Goal: Task Accomplishment & Management: Manage account settings

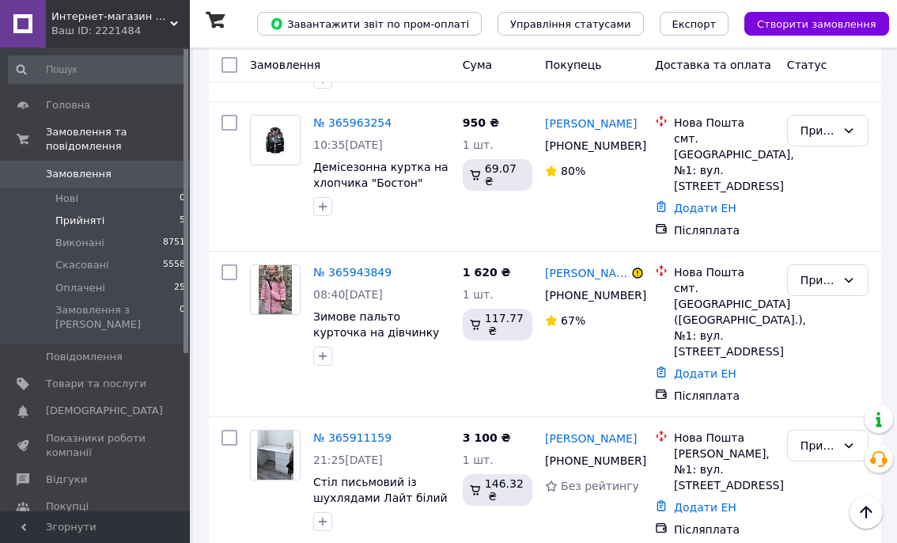
scroll to position [586, 0]
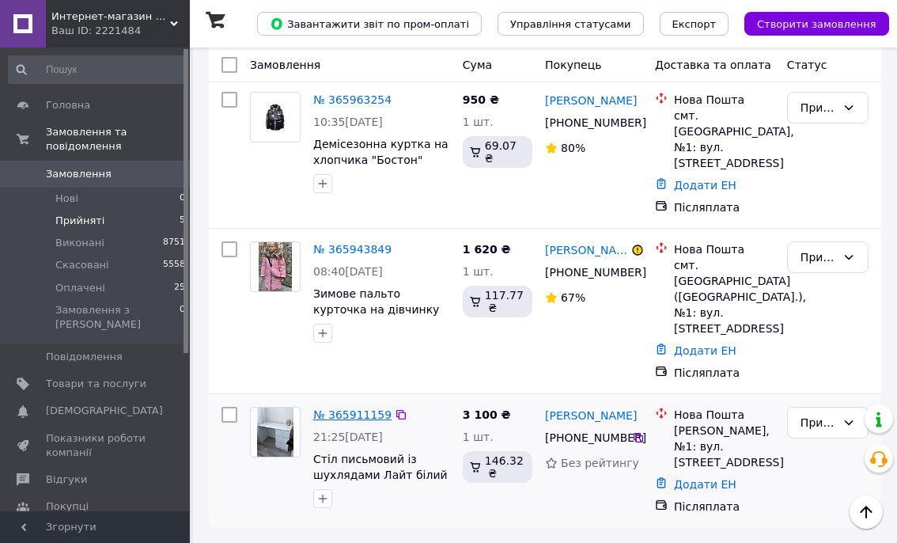
click at [343, 415] on link "№ 365911159" at bounding box center [352, 414] width 78 height 13
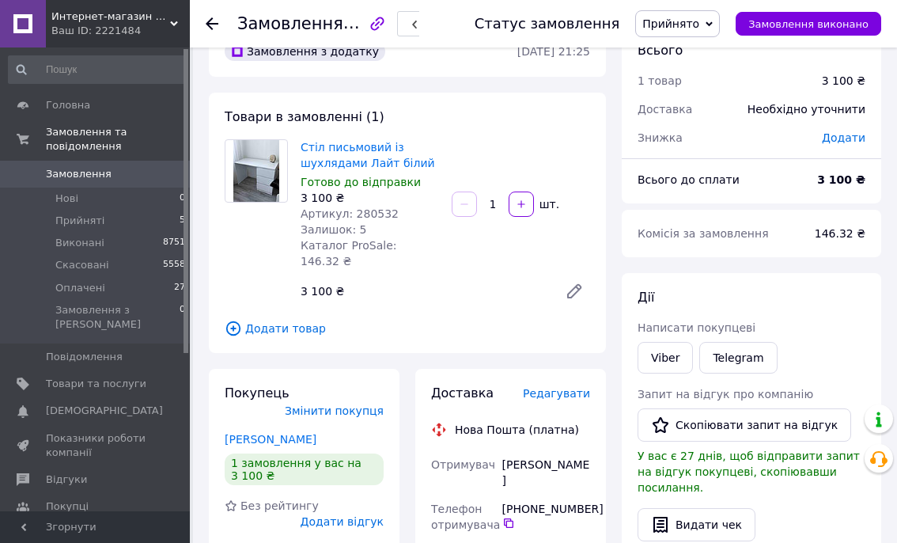
scroll to position [39, 0]
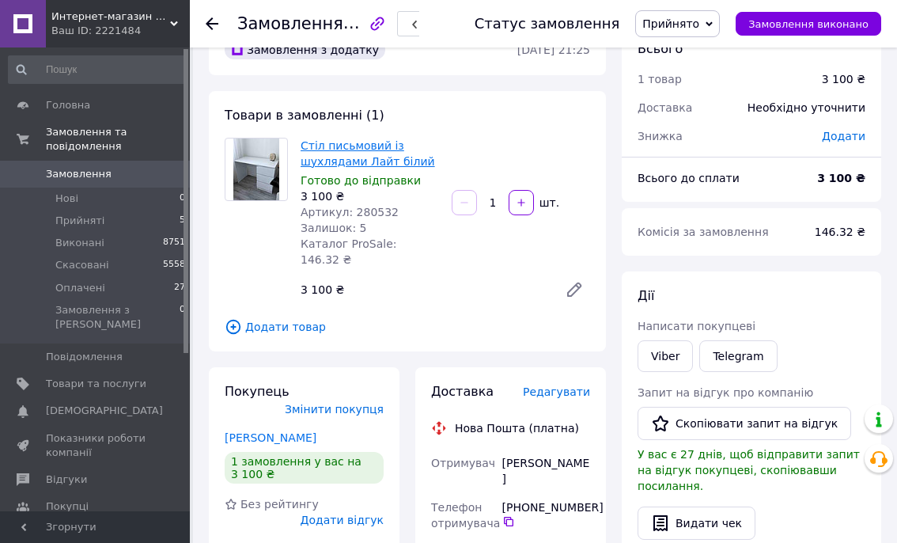
click at [339, 160] on link "Стіл письмовий із шухлядами Лайт білий" at bounding box center [368, 153] width 135 height 28
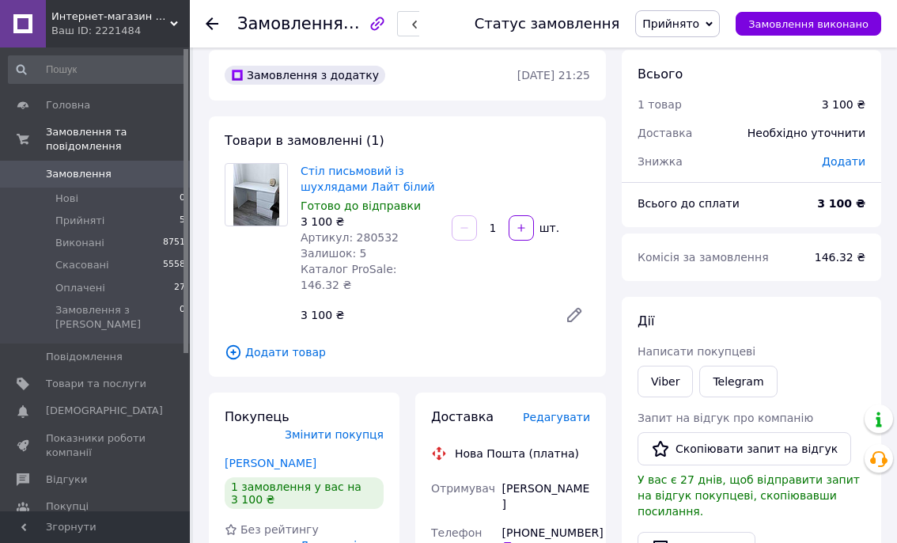
scroll to position [0, 0]
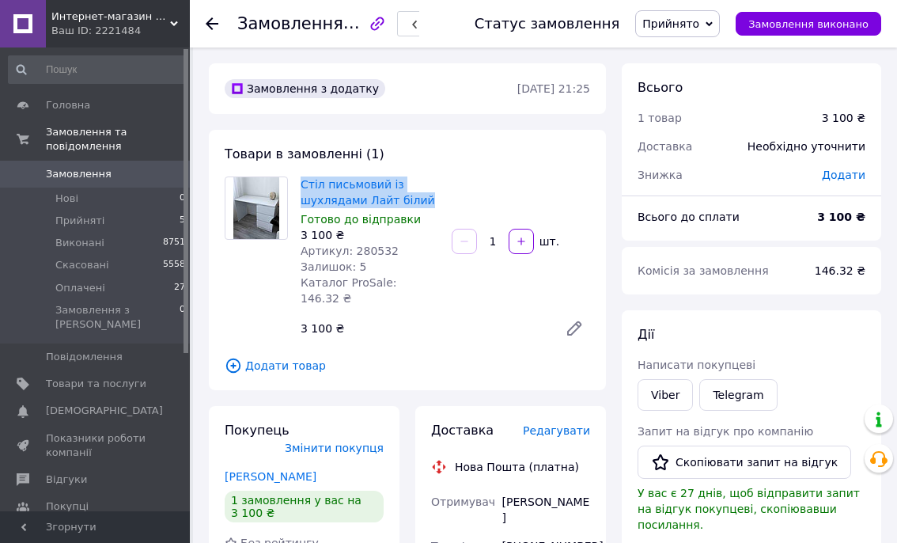
drag, startPoint x: 297, startPoint y: 182, endPoint x: 427, endPoint y: 203, distance: 132.2
click at [427, 203] on div "Стіл письмовий із шухлядами Лайт білий Готово до відправки 3 100 ₴ Артикул: 280…" at bounding box center [369, 241] width 151 height 136
copy link "Стіл письмовий із шухлядами Лайт білий"
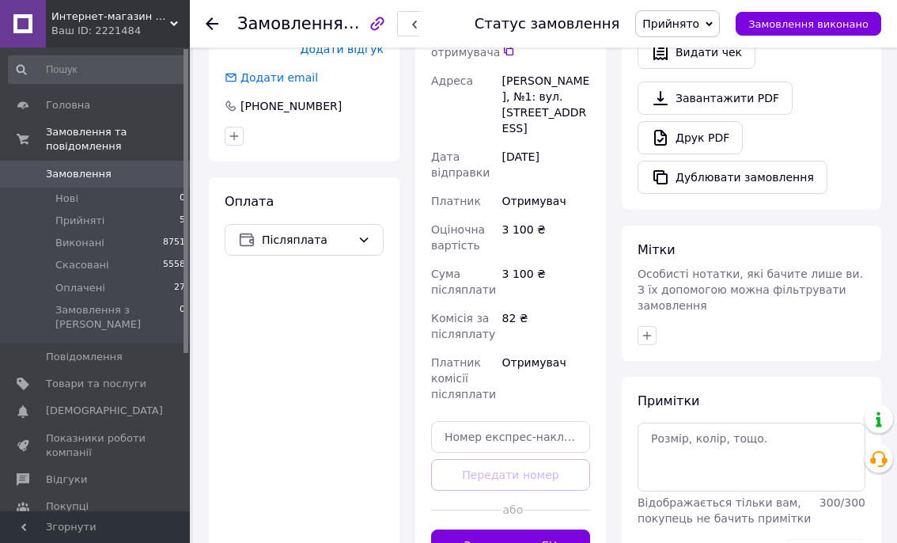
scroll to position [567, 0]
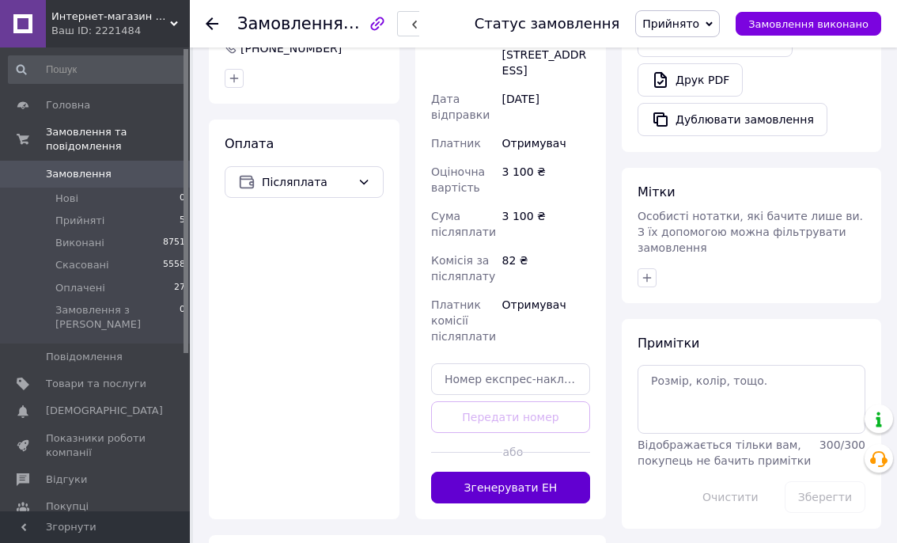
click at [517, 472] on button "Згенерувати ЕН" at bounding box center [510, 488] width 159 height 32
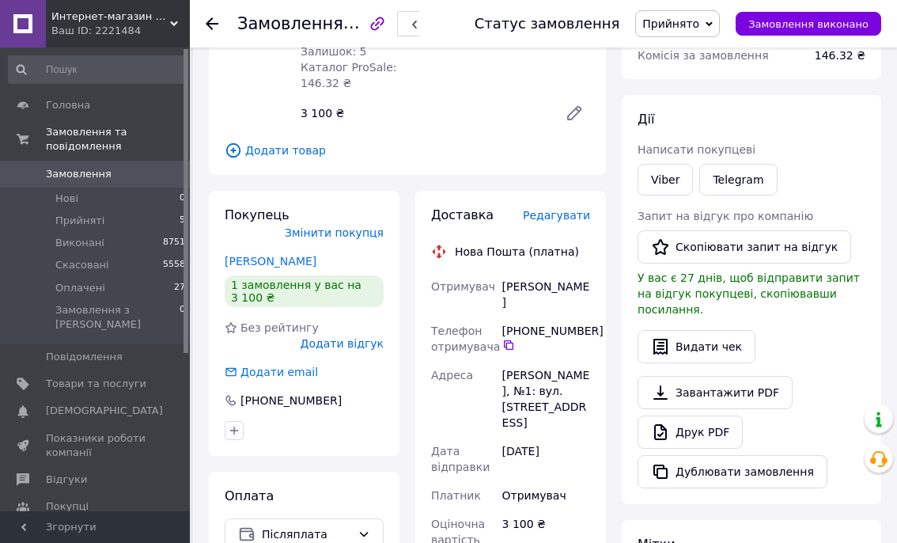
scroll to position [214, 0]
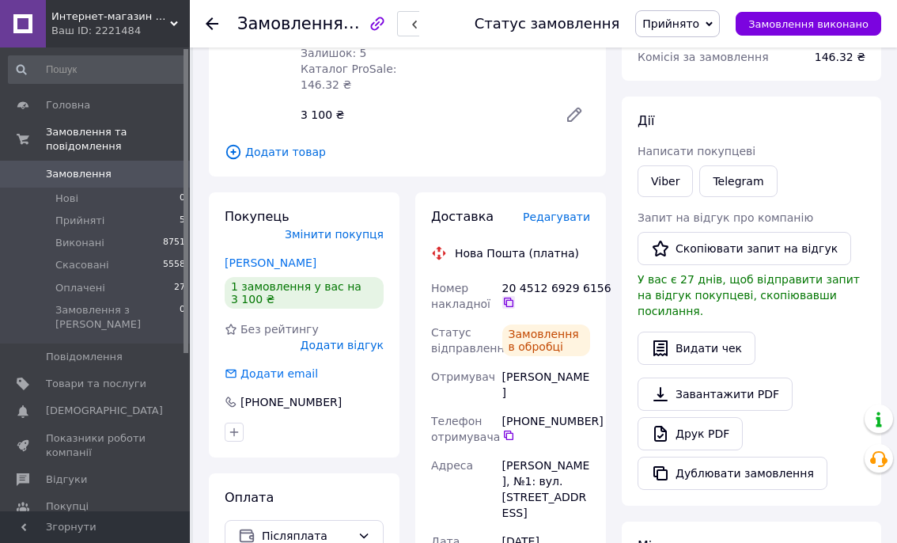
click at [508, 296] on icon at bounding box center [508, 302] width 13 height 13
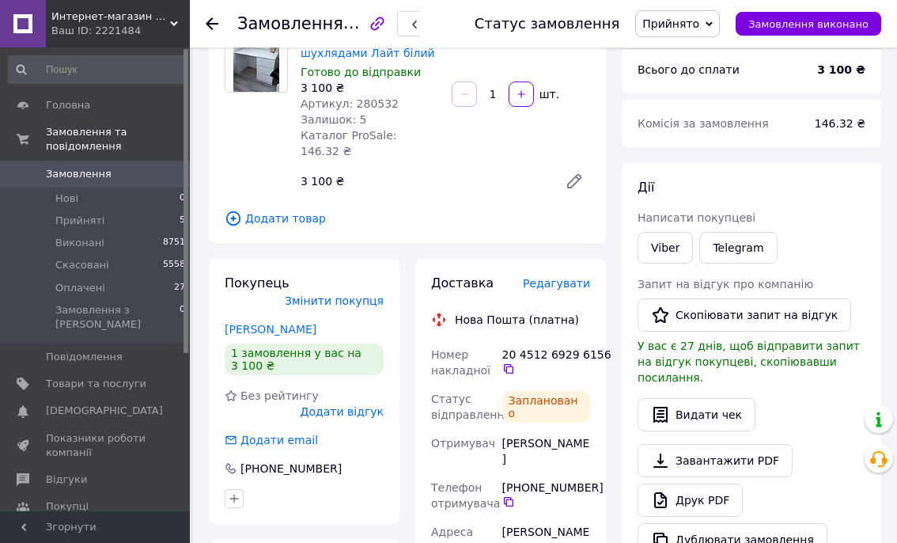
scroll to position [149, 0]
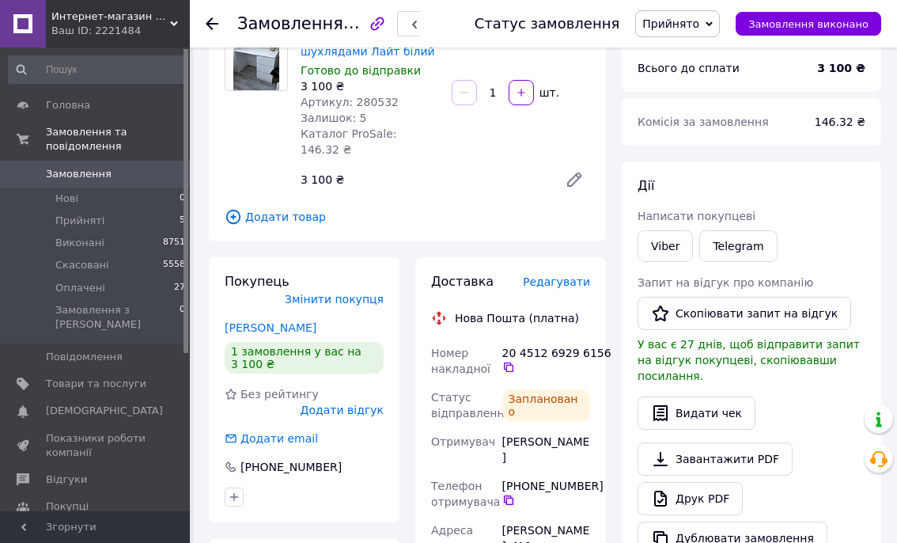
click at [510, 494] on icon at bounding box center [508, 500] width 13 height 13
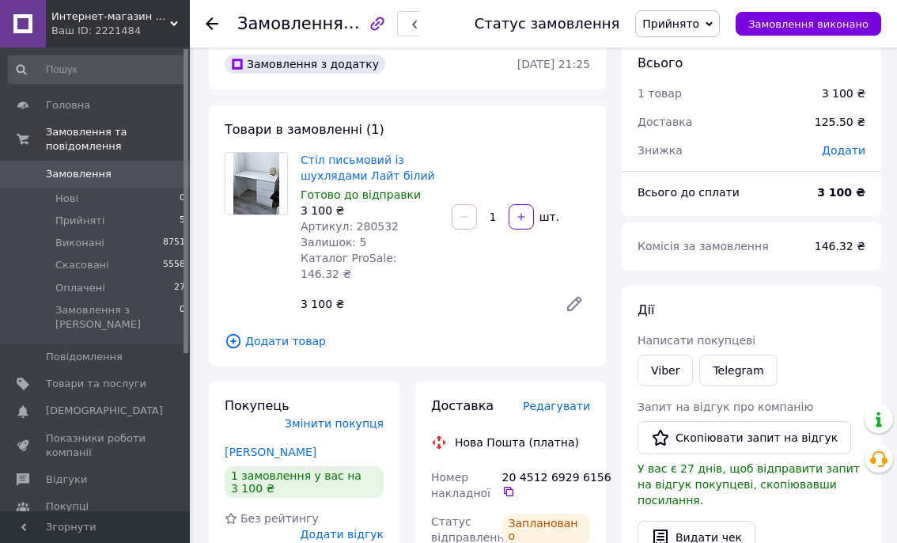
scroll to position [0, 0]
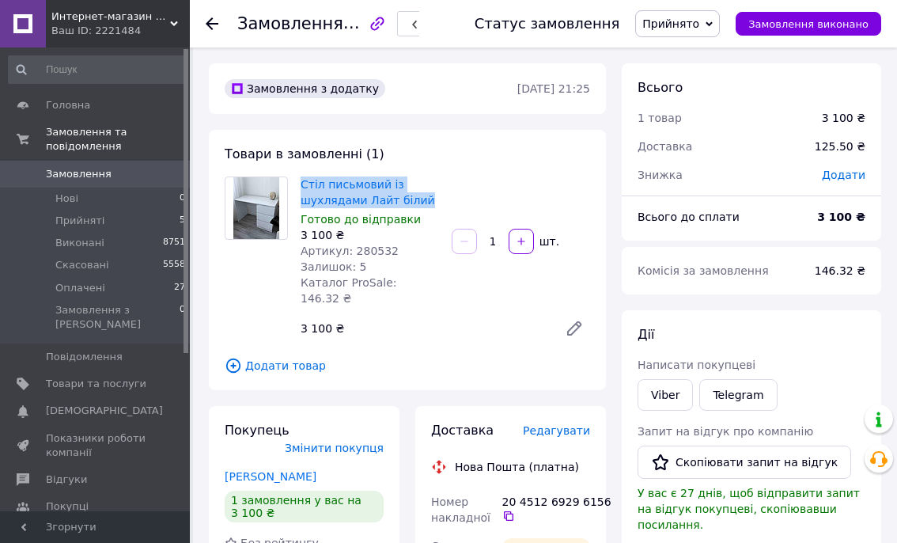
drag, startPoint x: 297, startPoint y: 184, endPoint x: 428, endPoint y: 197, distance: 132.0
click at [428, 197] on div "Стіл письмовий із шухлядами Лайт білий Готово до відправки 3 100 ₴ Артикул: 280…" at bounding box center [369, 241] width 151 height 136
copy link "Стіл письмовий із шухлядами Лайт білий"
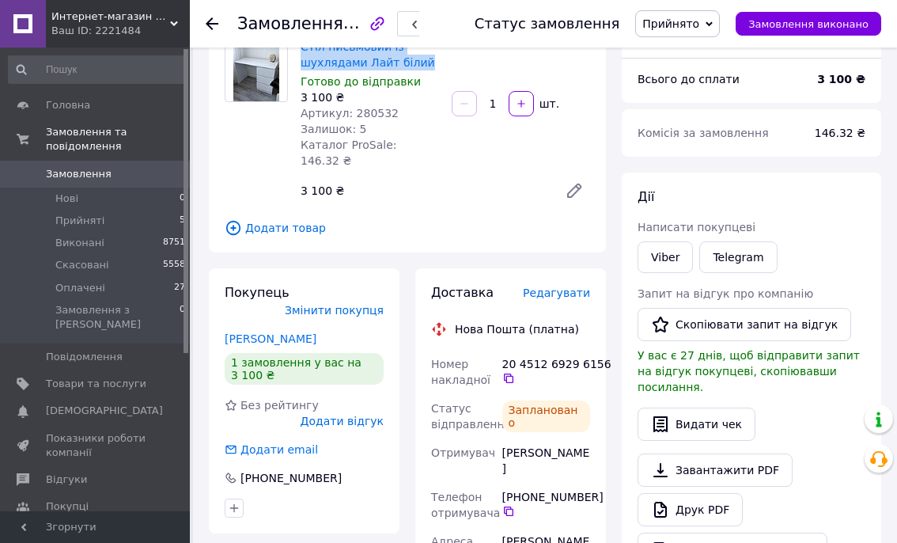
scroll to position [142, 0]
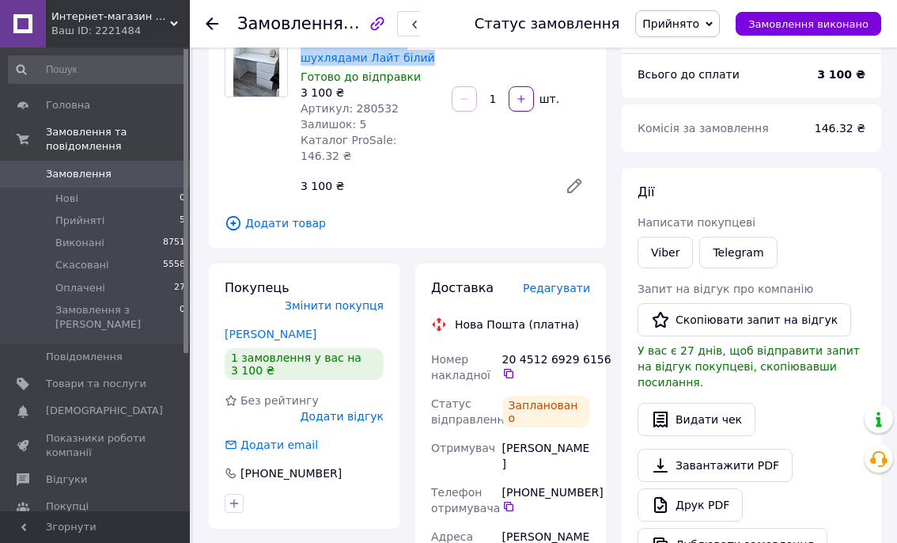
drag, startPoint x: 503, startPoint y: 430, endPoint x: 578, endPoint y: 448, distance: 76.4
click at [578, 448] on div "[PERSON_NAME]" at bounding box center [546, 456] width 94 height 44
copy div "[PERSON_NAME]"
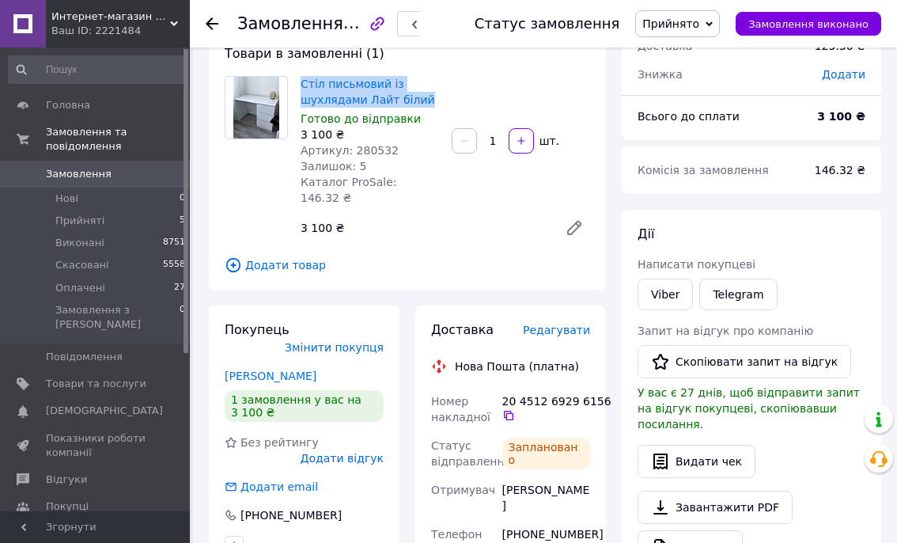
scroll to position [121, 0]
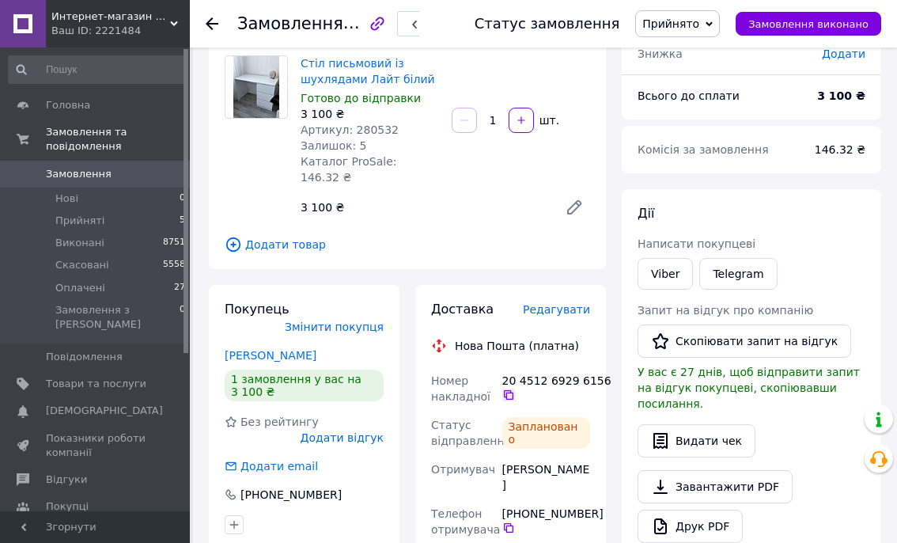
click at [507, 389] on icon at bounding box center [508, 395] width 13 height 13
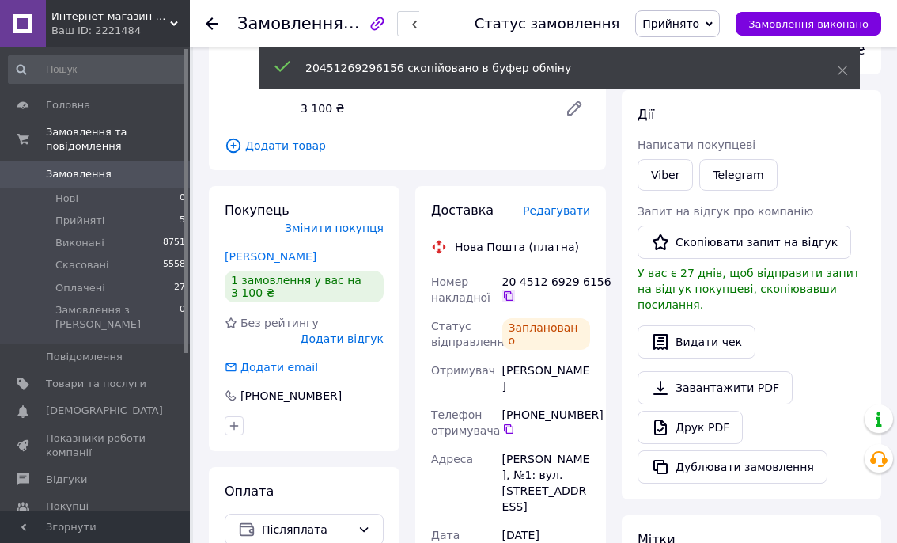
scroll to position [221, 0]
click at [509, 422] on icon at bounding box center [508, 428] width 13 height 13
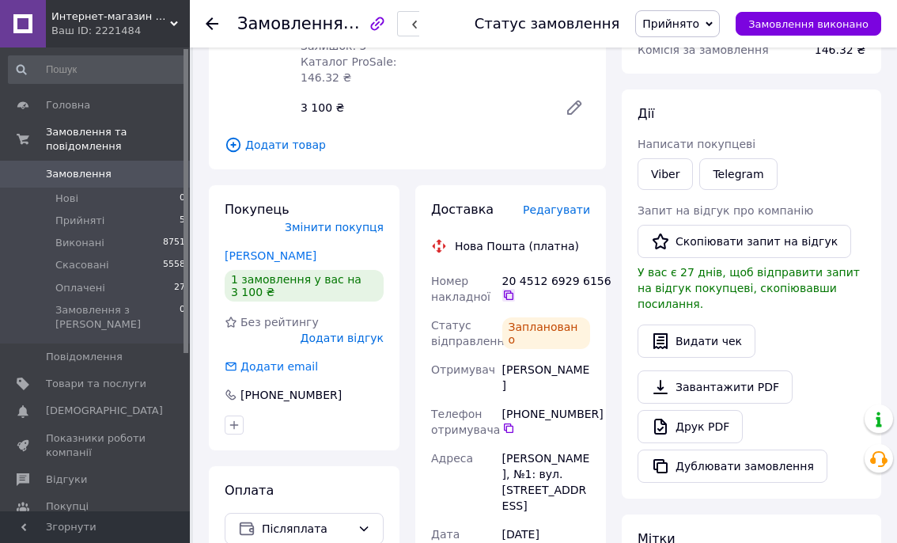
click at [511, 290] on icon at bounding box center [508, 294] width 9 height 9
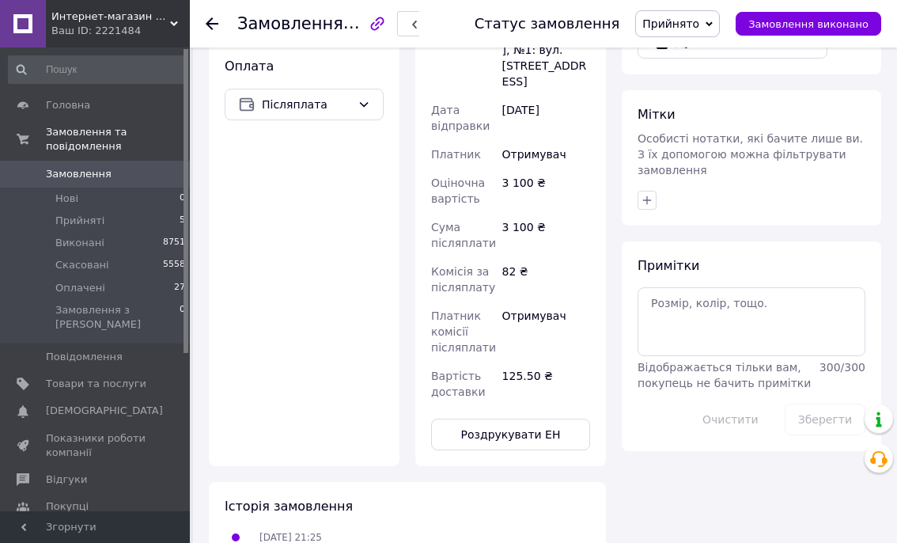
scroll to position [506, 0]
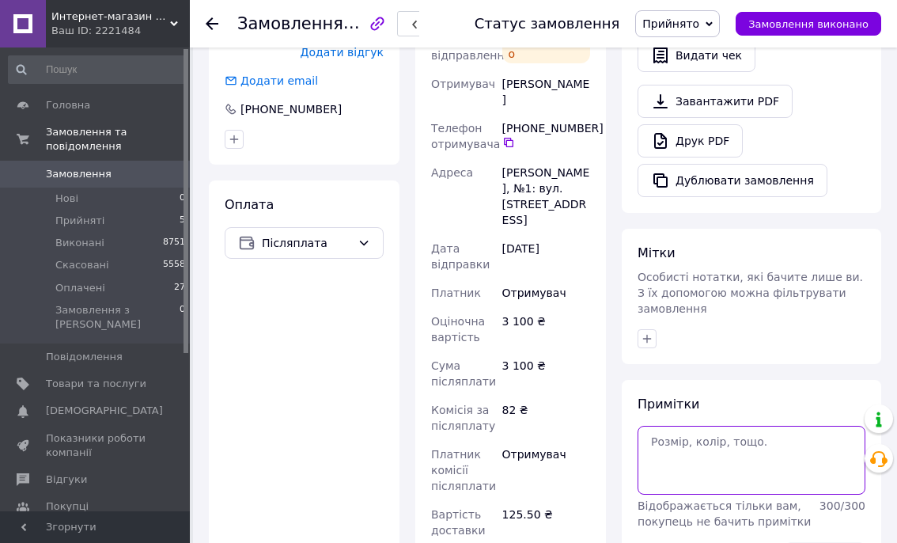
click at [688, 431] on textarea at bounding box center [752, 460] width 228 height 68
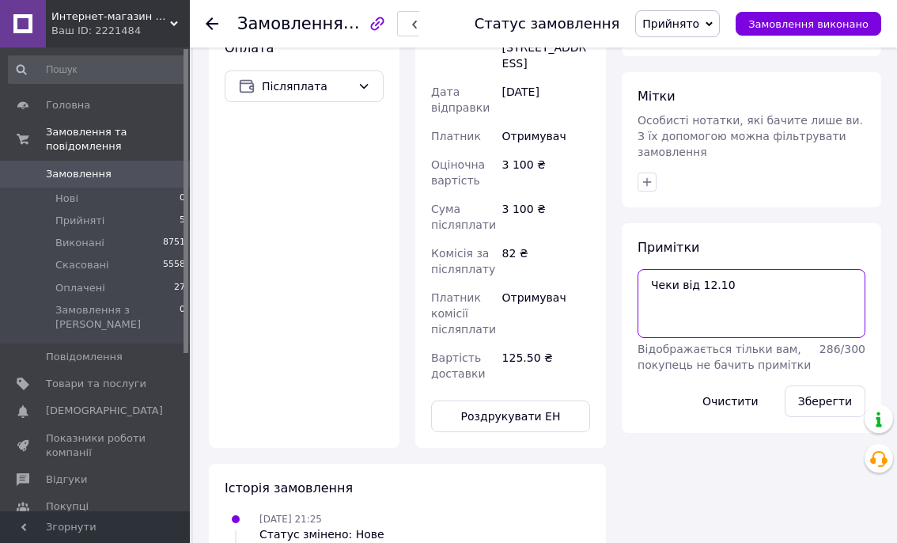
scroll to position [708, 0]
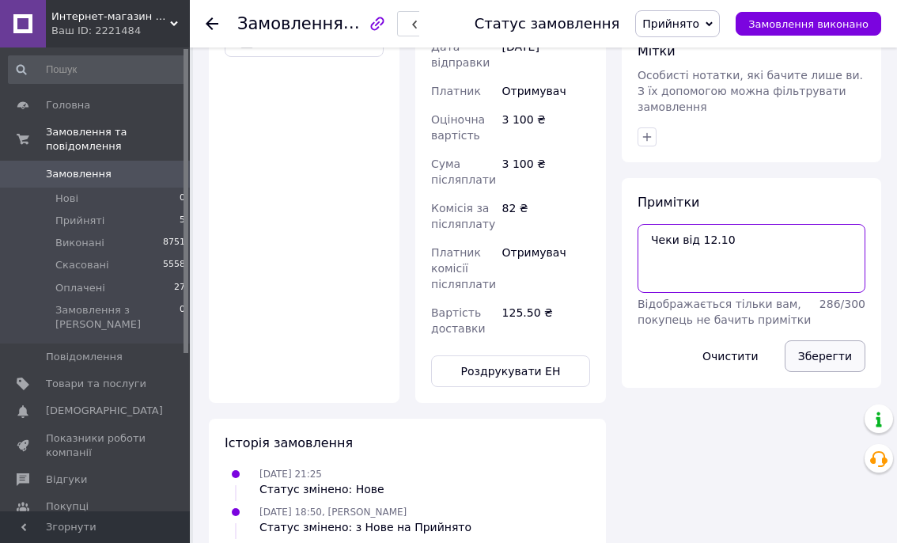
type textarea "Чеки від 12.10"
click at [831, 340] on button "Зберегти" at bounding box center [825, 356] width 81 height 32
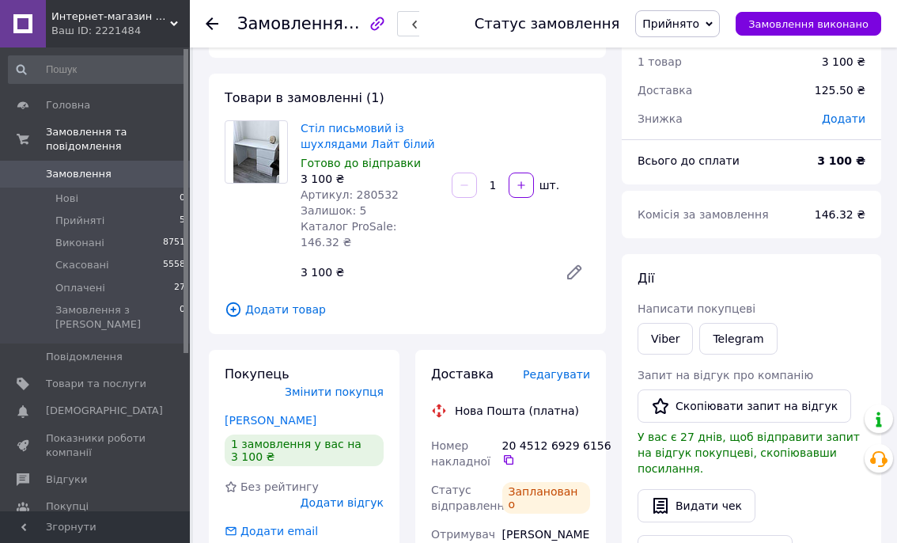
scroll to position [0, 0]
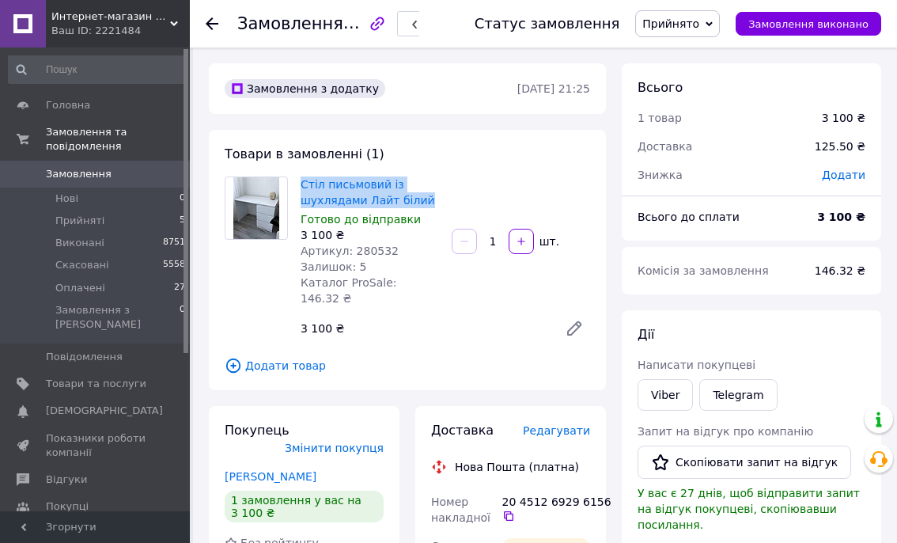
drag, startPoint x: 298, startPoint y: 185, endPoint x: 427, endPoint y: 200, distance: 130.6
click at [427, 200] on div "Стіл письмовий із шухлядами Лайт білий Готово до відправки 3 100 ₴ Артикул: 280…" at bounding box center [369, 241] width 151 height 136
copy link "Стіл письмовий із шухлядами Лайт білий"
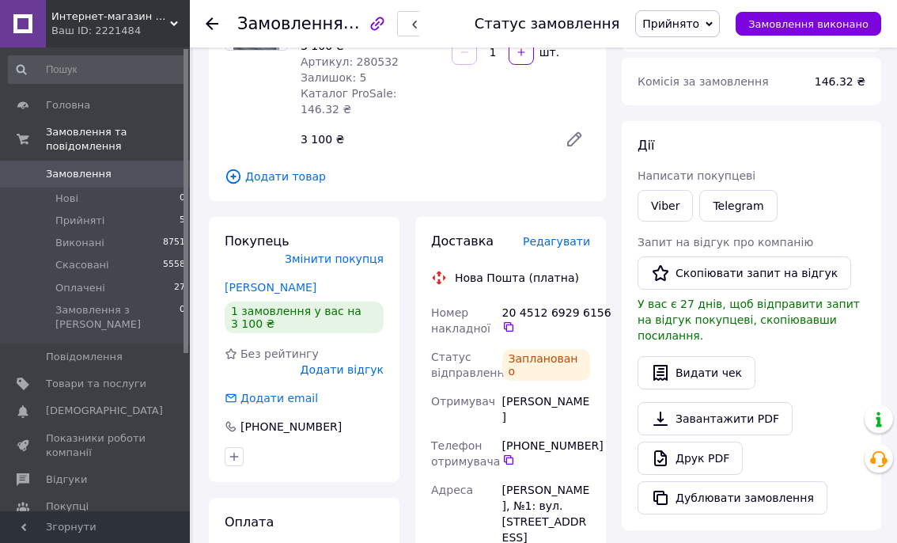
scroll to position [203, 0]
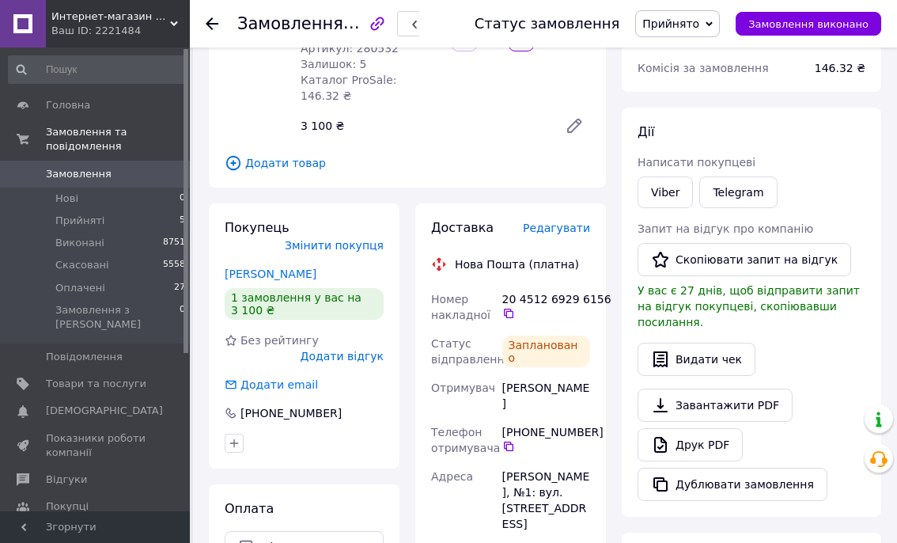
drag, startPoint x: 504, startPoint y: 372, endPoint x: 574, endPoint y: 381, distance: 70.3
click at [574, 383] on div "[PERSON_NAME]" at bounding box center [546, 395] width 94 height 44
copy div "[PERSON_NAME]"
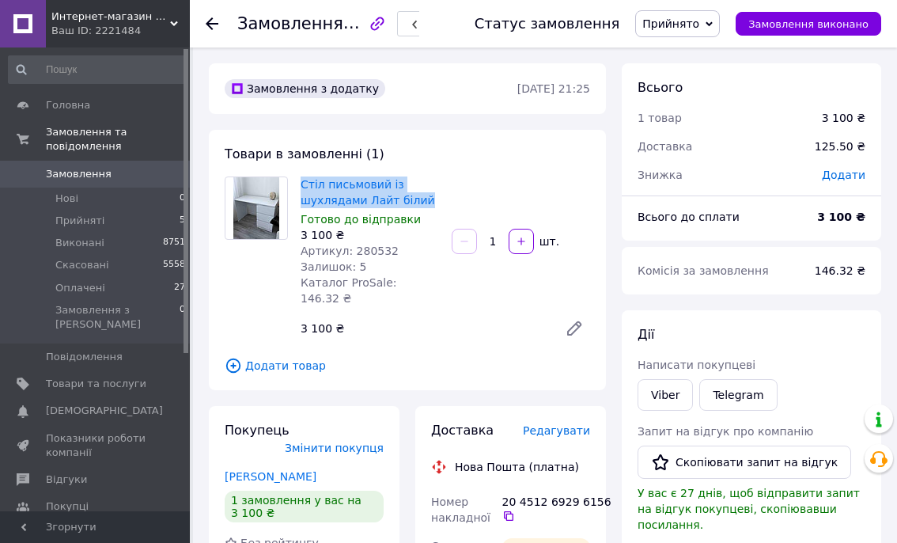
click at [670, 25] on span "Прийнято" at bounding box center [671, 23] width 57 height 13
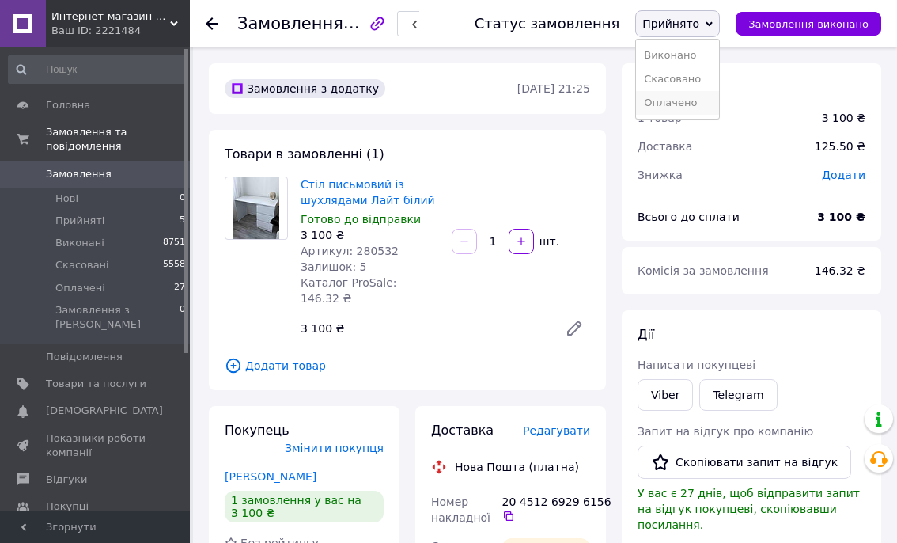
click at [677, 99] on li "Оплачено" at bounding box center [677, 103] width 83 height 24
click at [210, 19] on use at bounding box center [212, 23] width 13 height 13
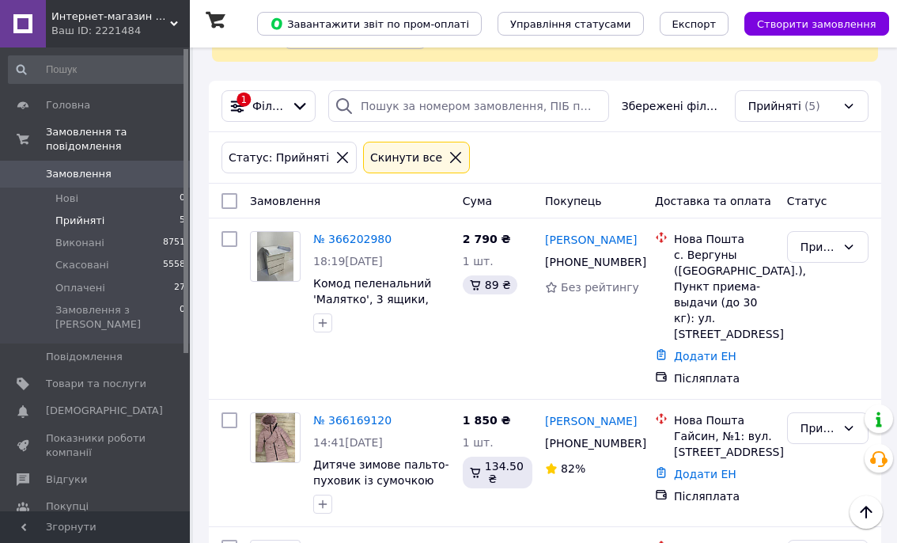
scroll to position [639, 0]
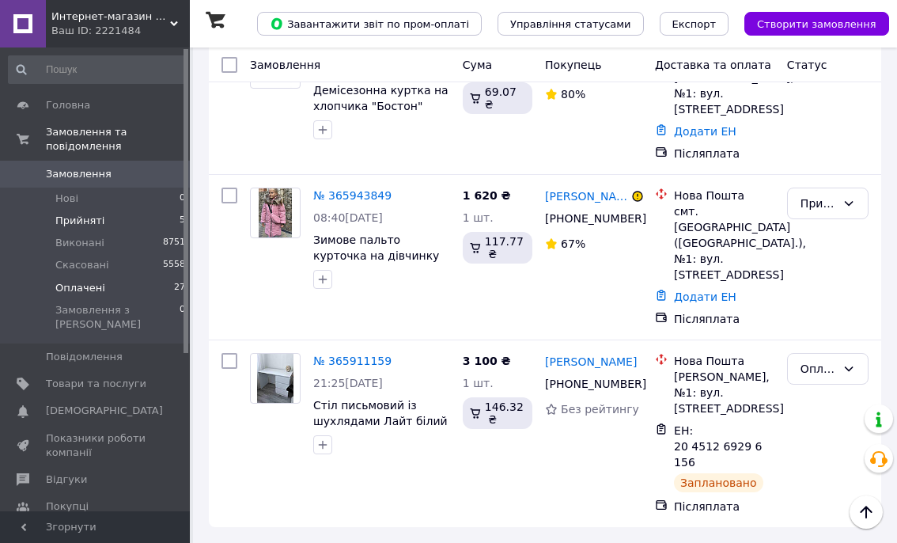
click at [88, 285] on span "Оплачені" at bounding box center [80, 288] width 50 height 14
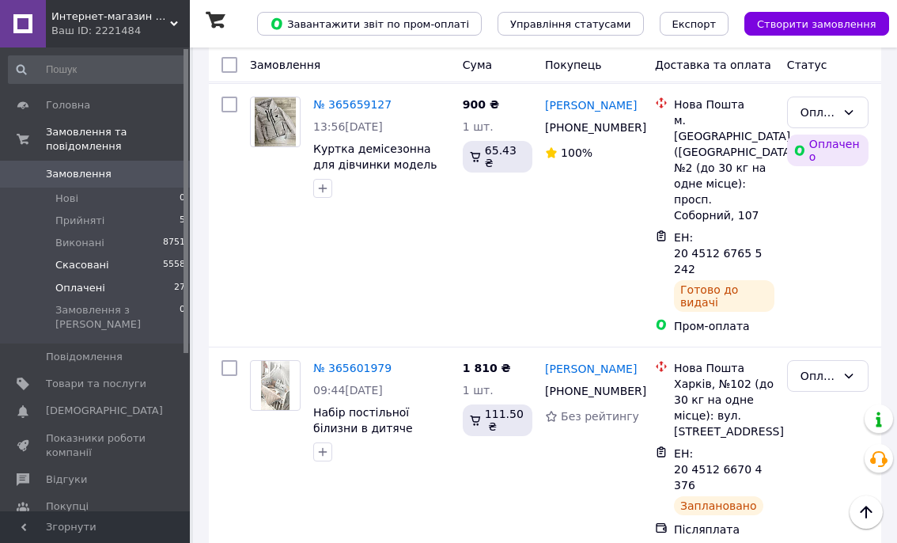
scroll to position [3915, 0]
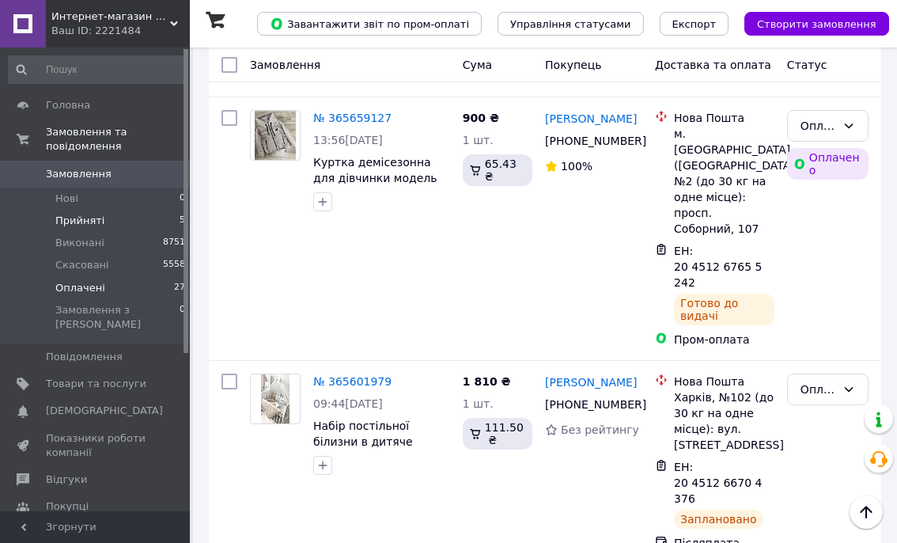
click at [78, 221] on span "Прийняті" at bounding box center [79, 221] width 49 height 14
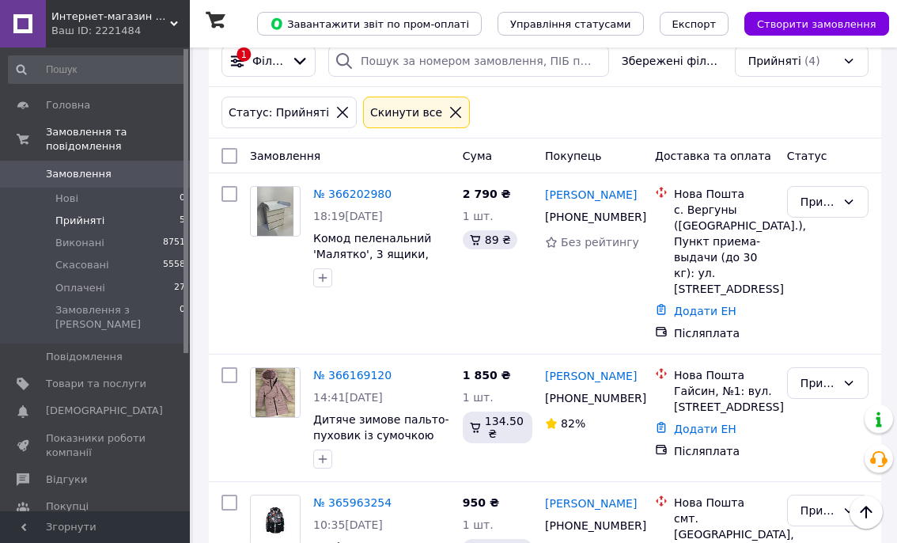
scroll to position [159, 0]
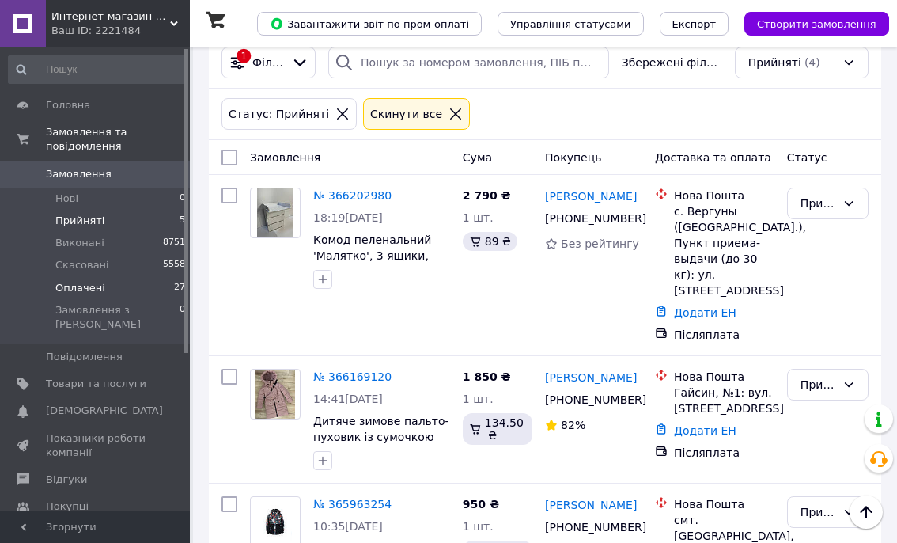
click at [85, 295] on li "Оплачені 27" at bounding box center [97, 288] width 195 height 22
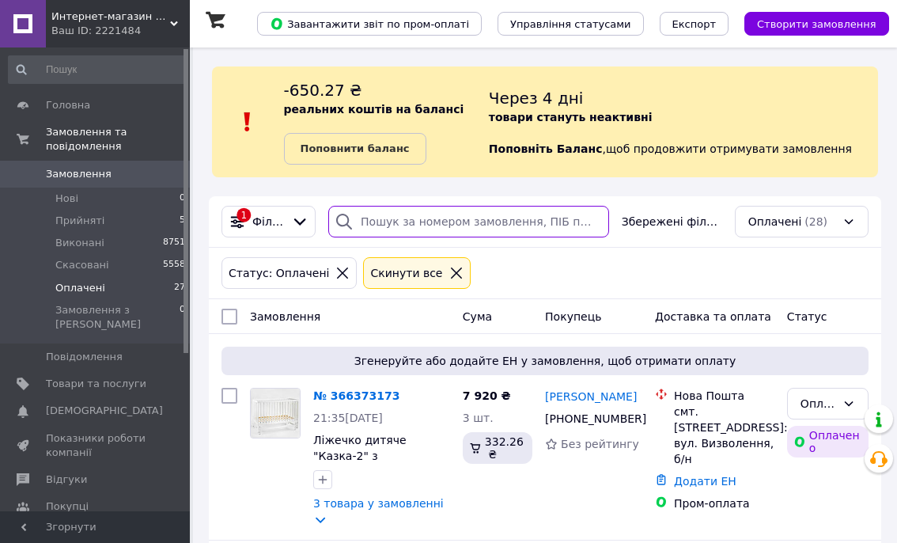
click at [374, 222] on input "search" at bounding box center [468, 222] width 281 height 32
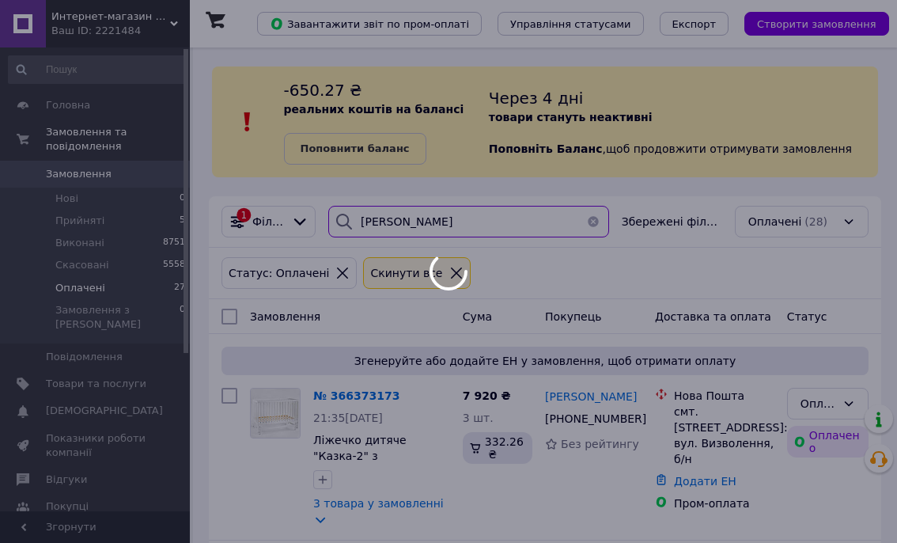
type input "[PERSON_NAME]"
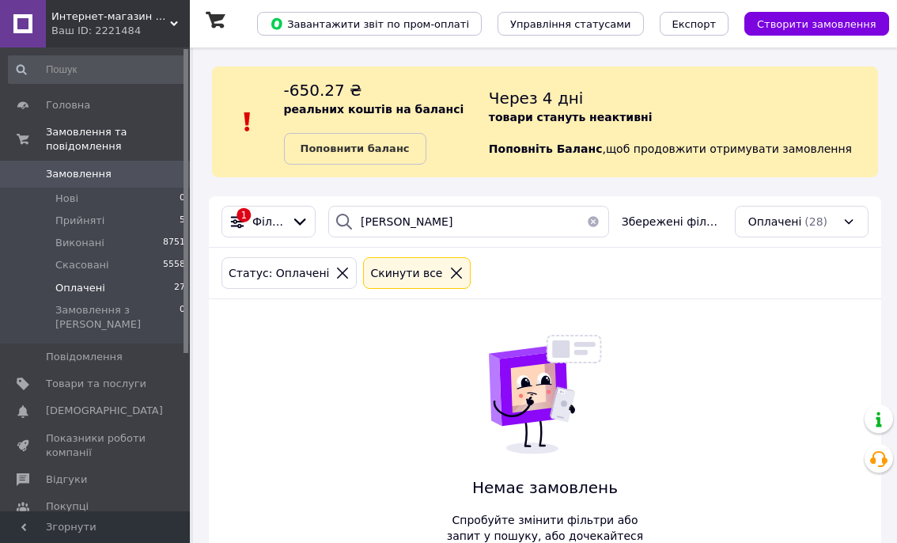
click at [78, 290] on span "Оплачені" at bounding box center [80, 288] width 50 height 14
click at [597, 220] on button "button" at bounding box center [594, 222] width 32 height 32
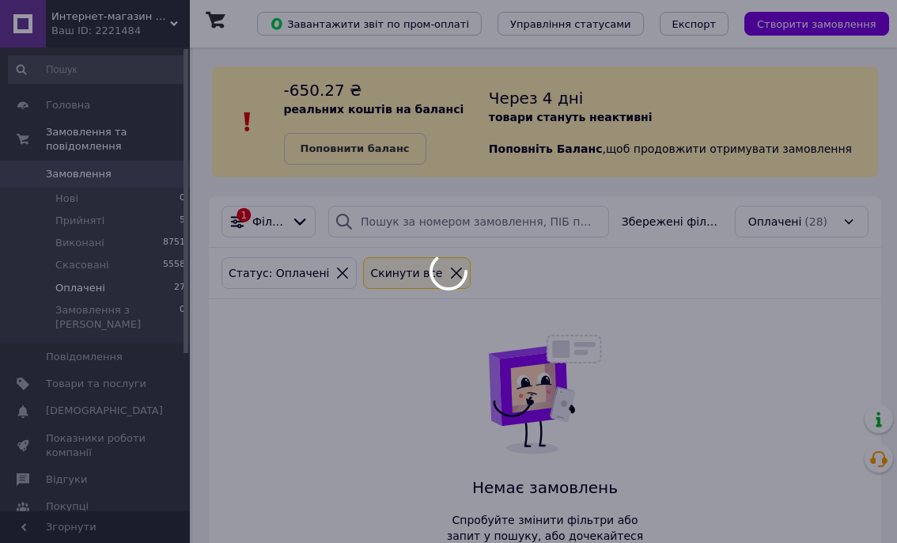
click at [74, 222] on div at bounding box center [448, 271] width 897 height 543
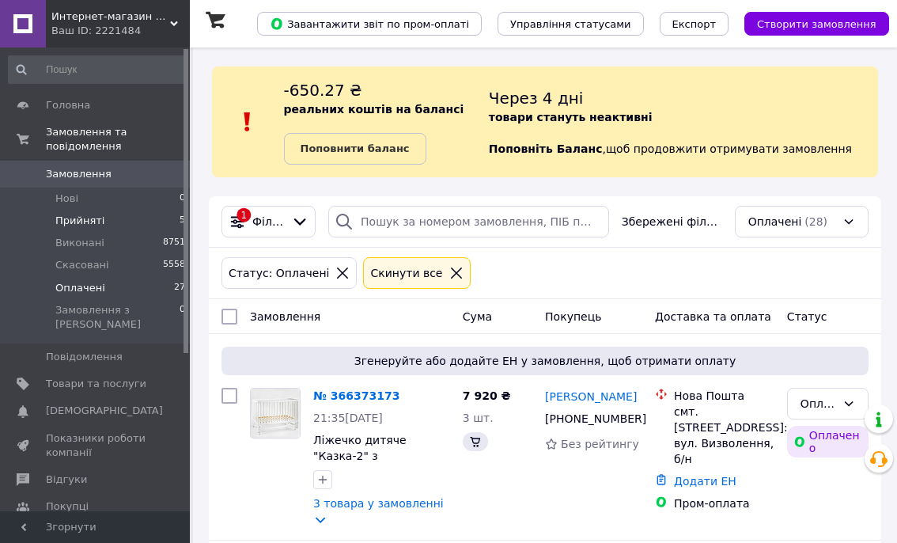
click at [63, 222] on span "Прийняті" at bounding box center [79, 221] width 49 height 14
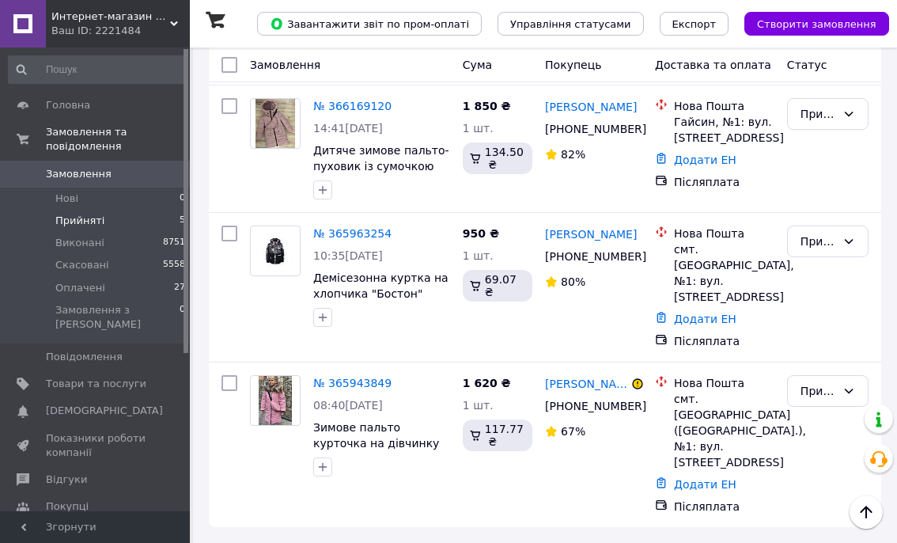
scroll to position [452, 0]
click at [81, 290] on span "Оплачені" at bounding box center [80, 288] width 50 height 14
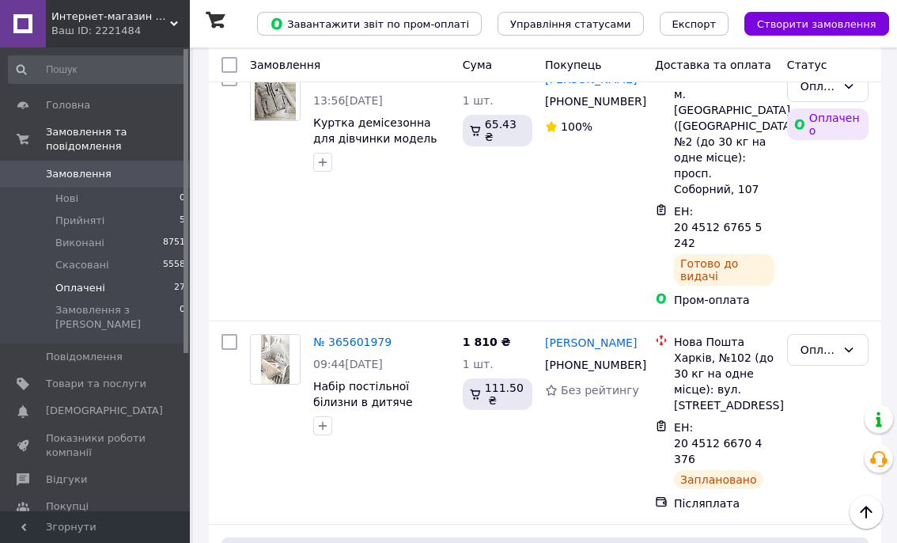
scroll to position [3998, 0]
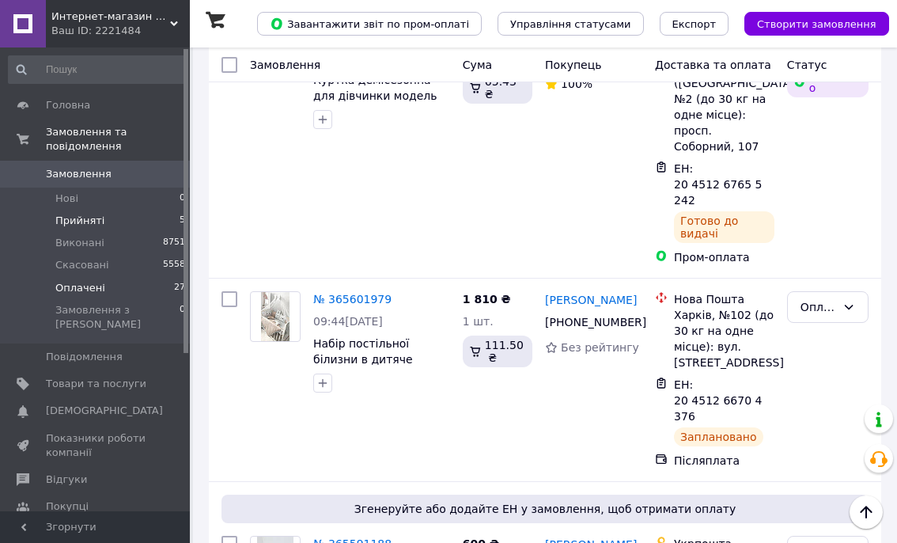
click at [87, 224] on span "Прийняті" at bounding box center [79, 221] width 49 height 14
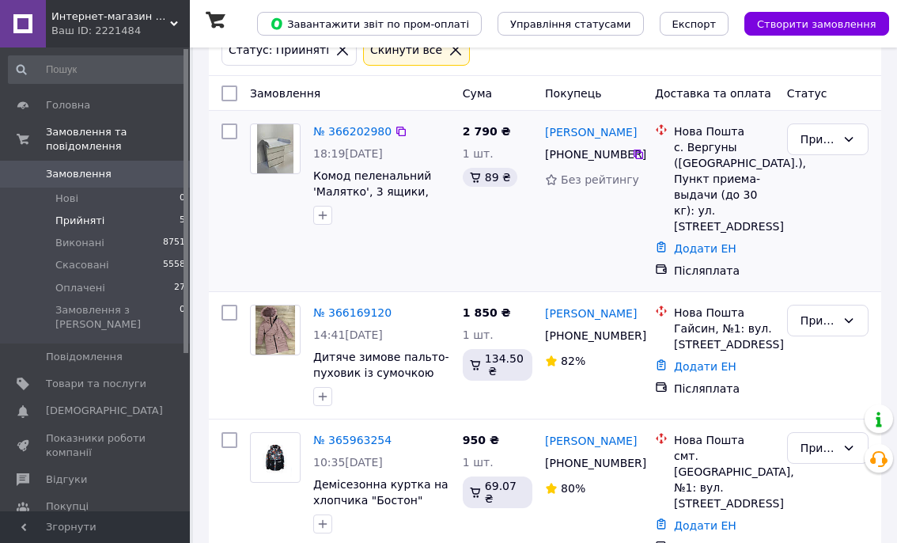
scroll to position [452, 0]
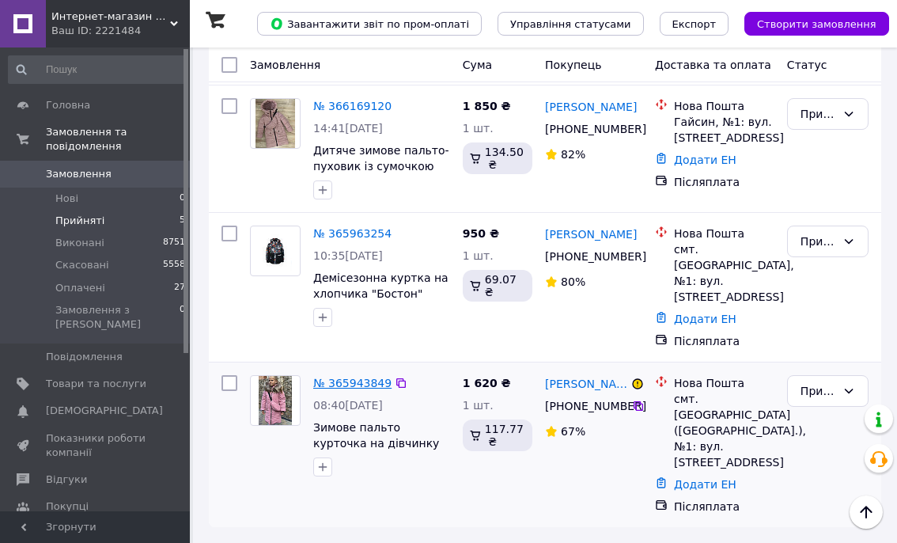
click at [340, 384] on link "№ 365943849" at bounding box center [352, 383] width 78 height 13
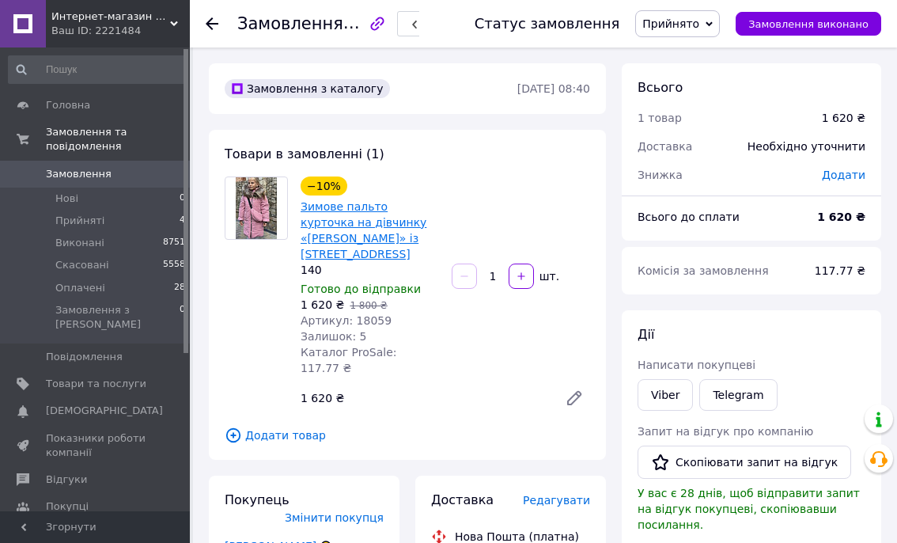
click at [373, 225] on link "Зимове пальто курточка на дівчинку «[PERSON_NAME]» із [STREET_ADDRESS]" at bounding box center [364, 230] width 126 height 60
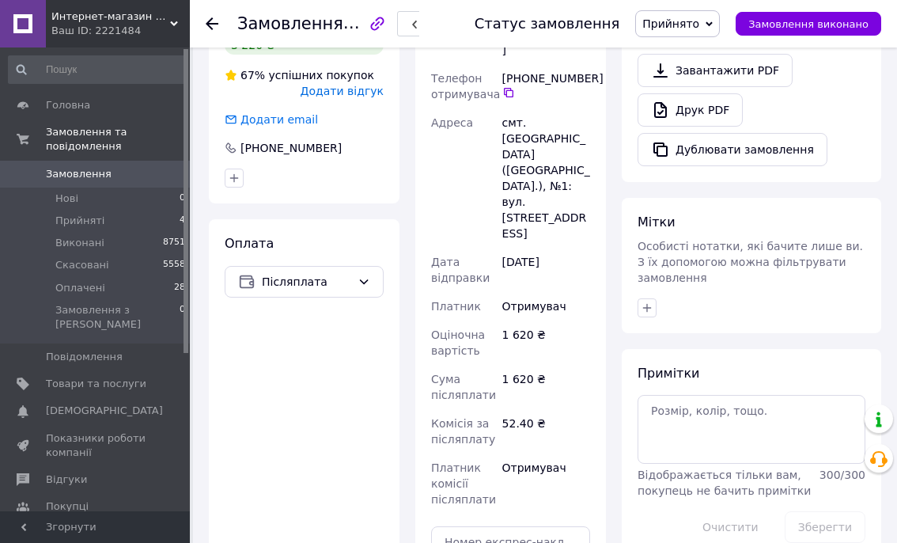
scroll to position [745, 0]
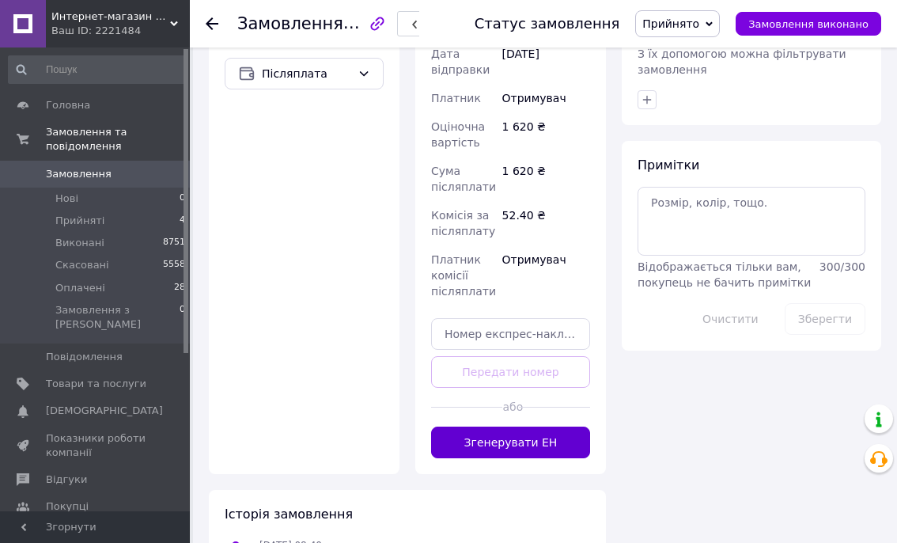
click at [499, 427] on button "Згенерувати ЕН" at bounding box center [510, 443] width 159 height 32
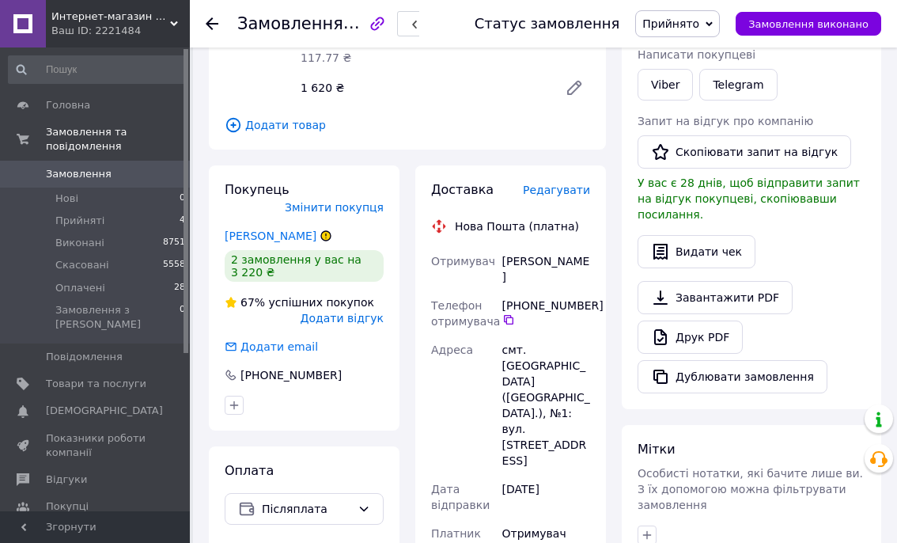
scroll to position [277, 0]
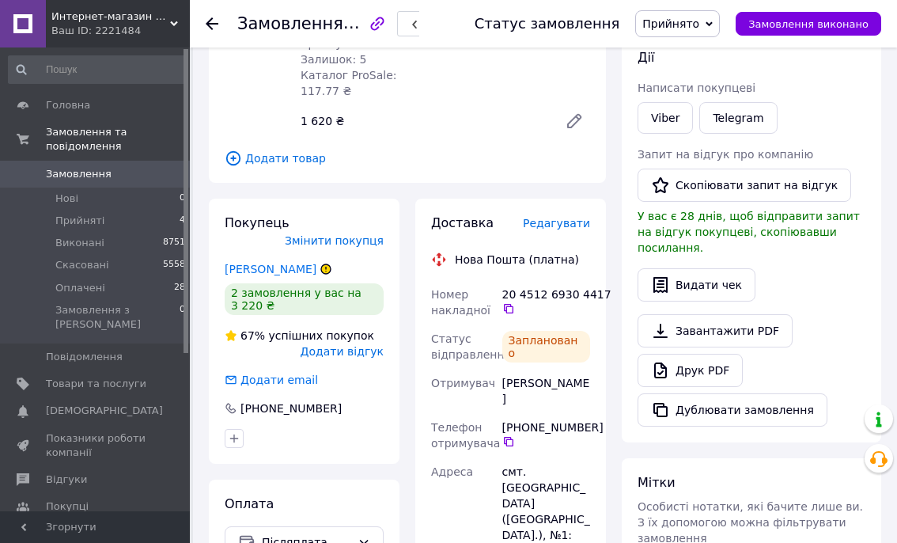
click at [508, 285] on div "20 4512 6930 4417" at bounding box center [546, 302] width 94 height 44
click at [507, 304] on icon at bounding box center [508, 308] width 9 height 9
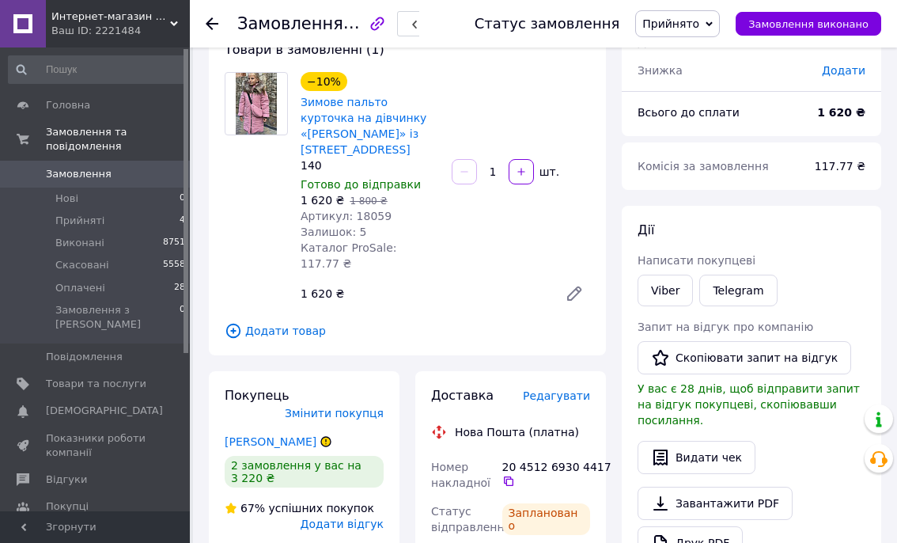
scroll to position [0, 0]
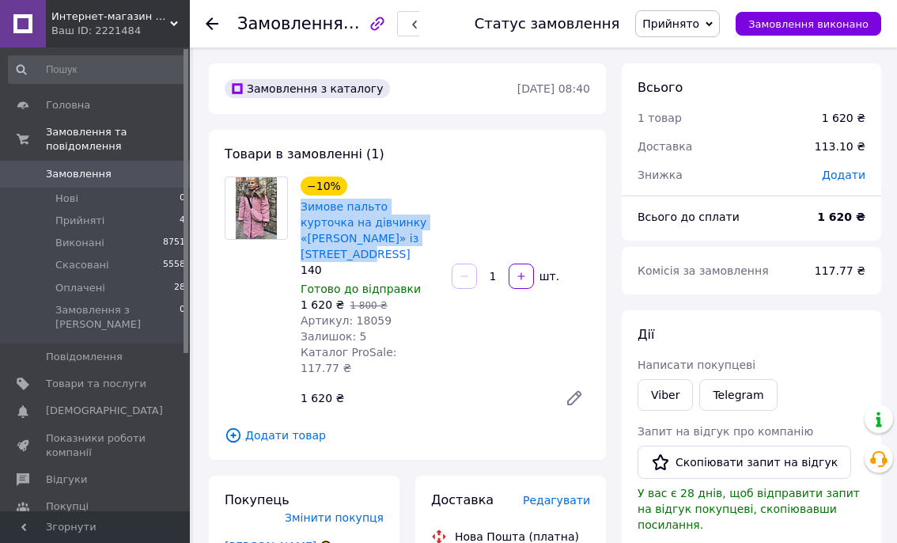
drag, startPoint x: 294, startPoint y: 208, endPoint x: 434, endPoint y: 238, distance: 142.5
click at [434, 238] on div "−10% Зимове пальто курточка на дівчинку «[PERSON_NAME]» із сумочкою, рожева 140…" at bounding box center [369, 276] width 151 height 206
copy link "Зимове пальто курточка на дівчинку «[PERSON_NAME]» із [STREET_ADDRESS]"
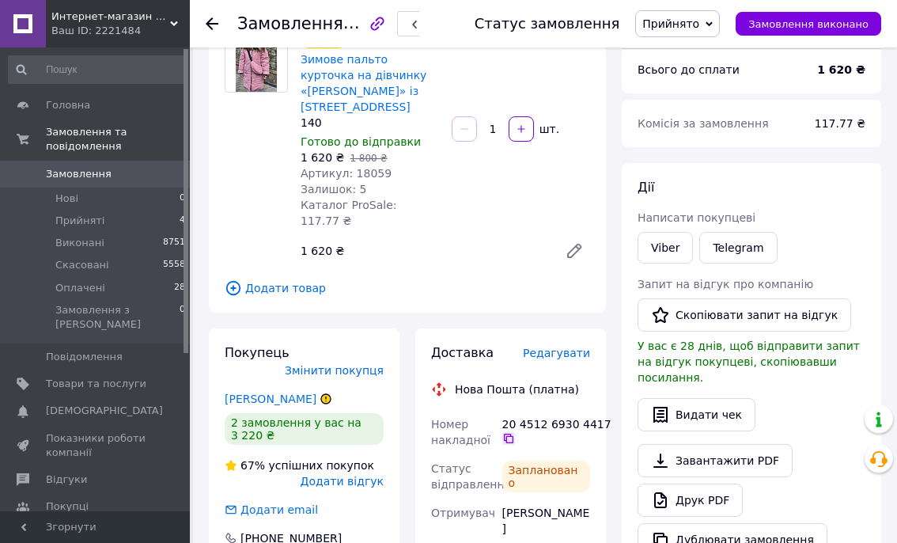
click at [506, 432] on icon at bounding box center [508, 438] width 13 height 13
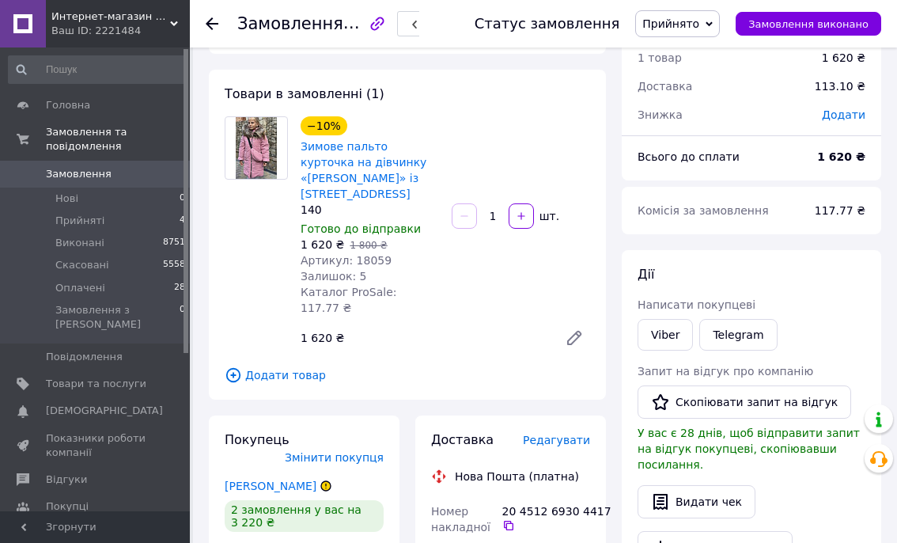
scroll to position [48, 0]
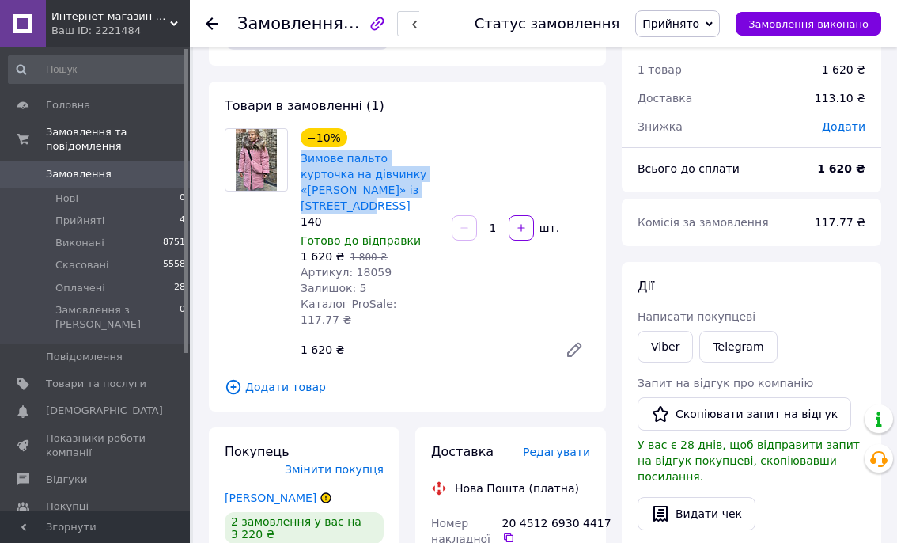
drag, startPoint x: 296, startPoint y: 158, endPoint x: 432, endPoint y: 183, distance: 138.3
click at [432, 183] on div "−10% Зимове пальто курточка на дівчинку «[PERSON_NAME]» із сумочкою, рожева 140…" at bounding box center [369, 228] width 151 height 206
copy link "Зимове пальто курточка на дівчинку «[PERSON_NAME]» із [STREET_ADDRESS]"
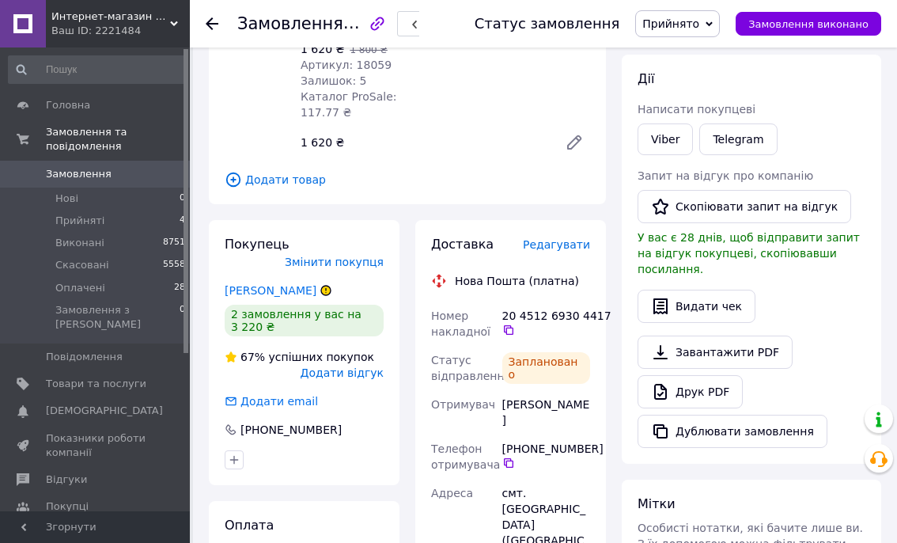
scroll to position [285, 0]
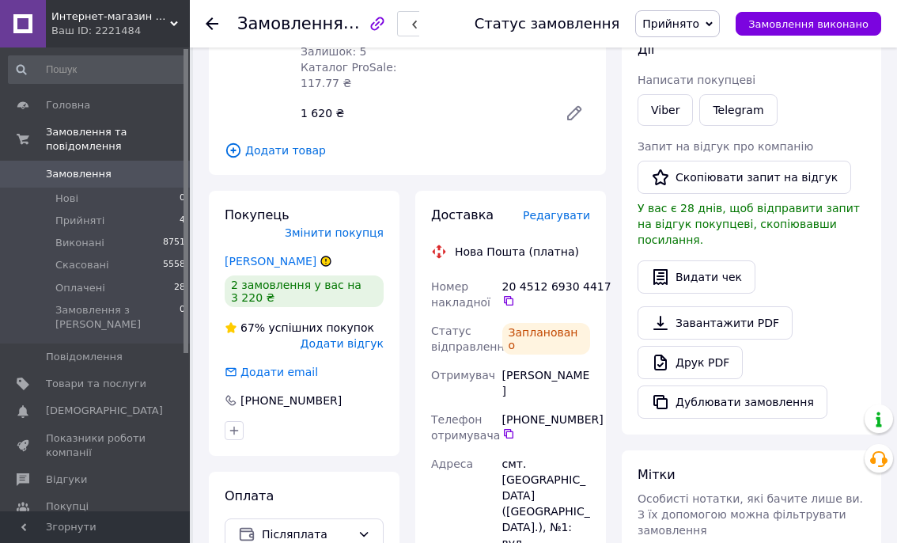
drag, startPoint x: 502, startPoint y: 344, endPoint x: 601, endPoint y: 338, distance: 98.3
copy div "[PERSON_NAME]"
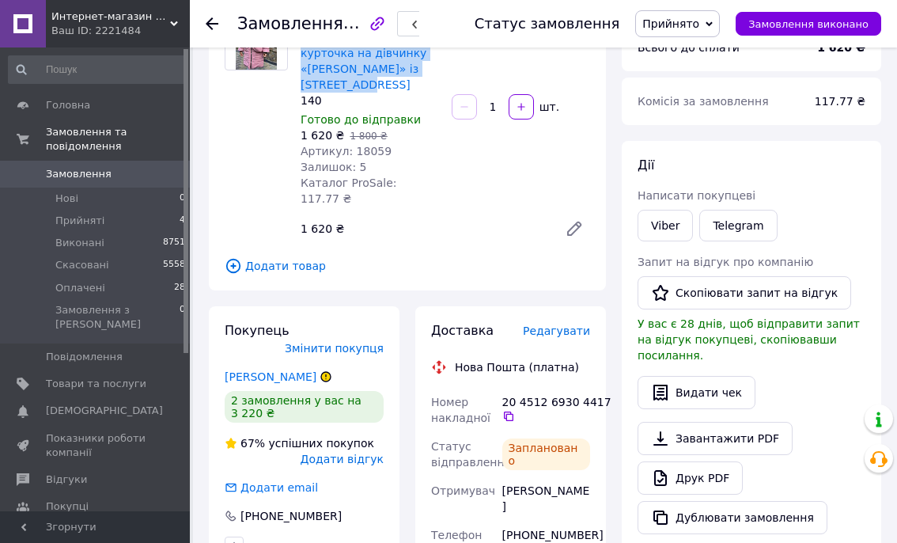
scroll to position [165, 0]
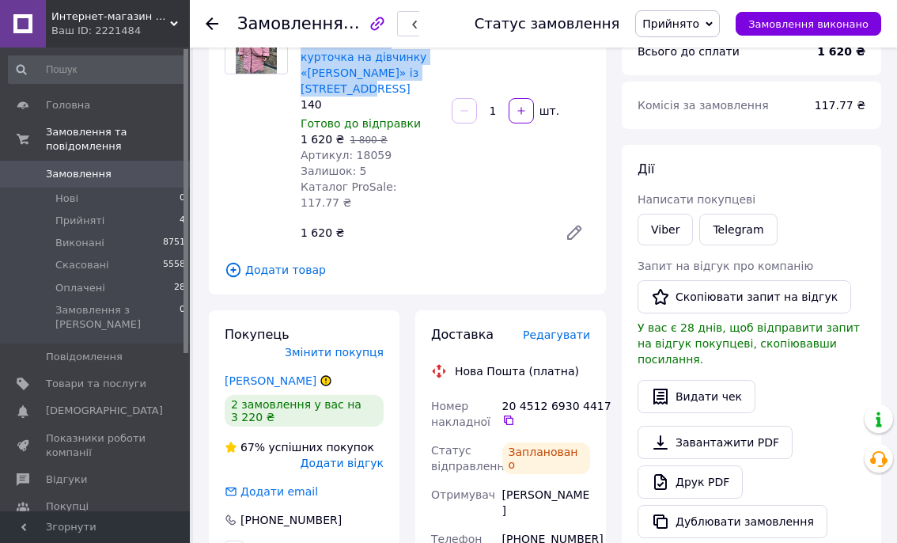
copy div "[PERSON_NAME]"
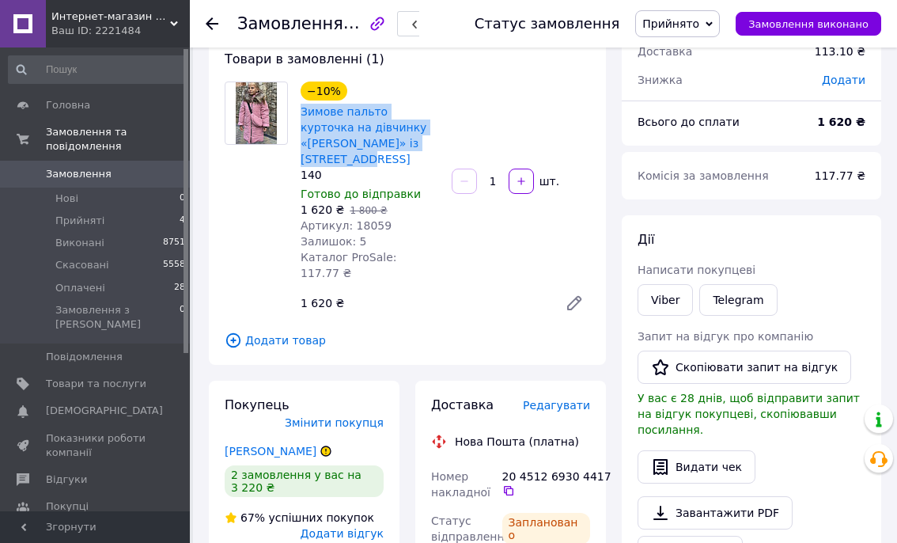
scroll to position [0, 0]
